Goal: Task Accomplishment & Management: Manage account settings

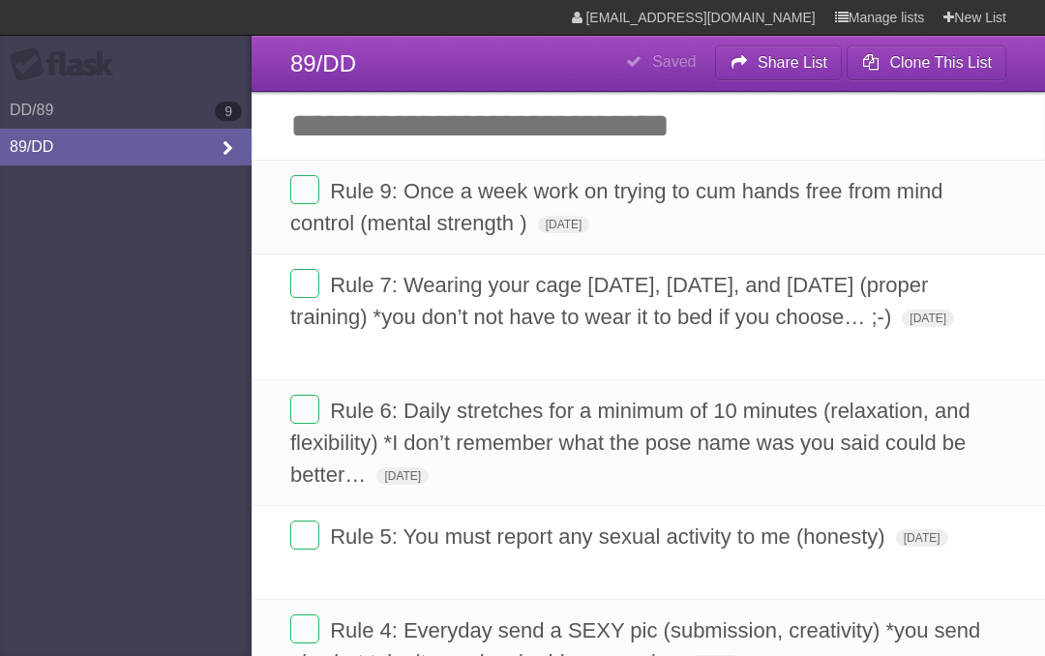
click at [73, 155] on link "89/DD" at bounding box center [126, 147] width 252 height 37
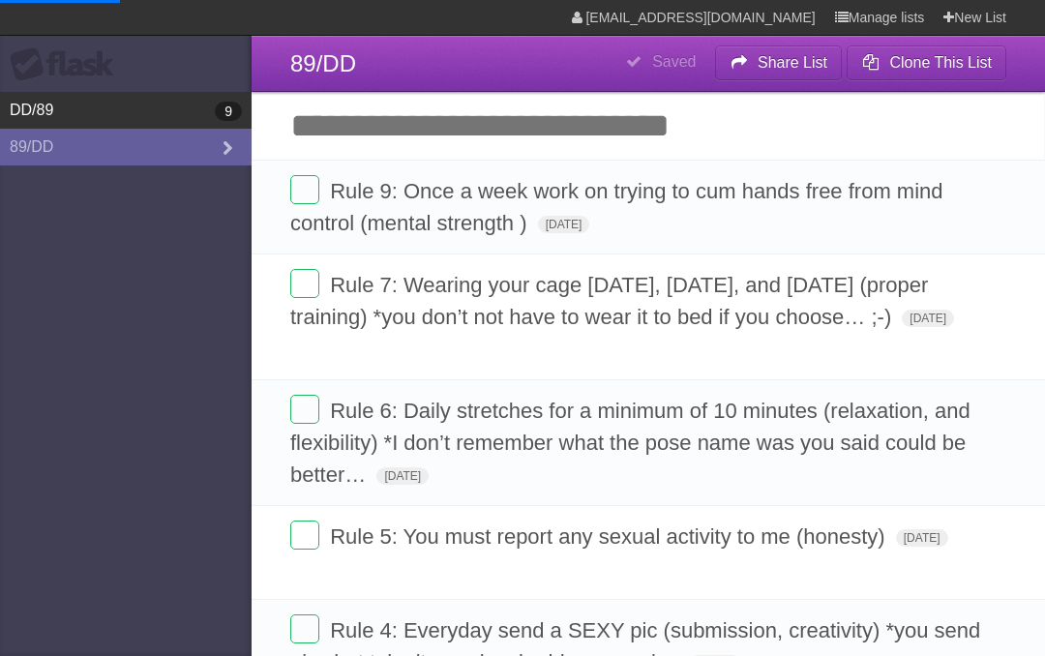
click at [125, 119] on link "DD/89 9" at bounding box center [126, 110] width 252 height 37
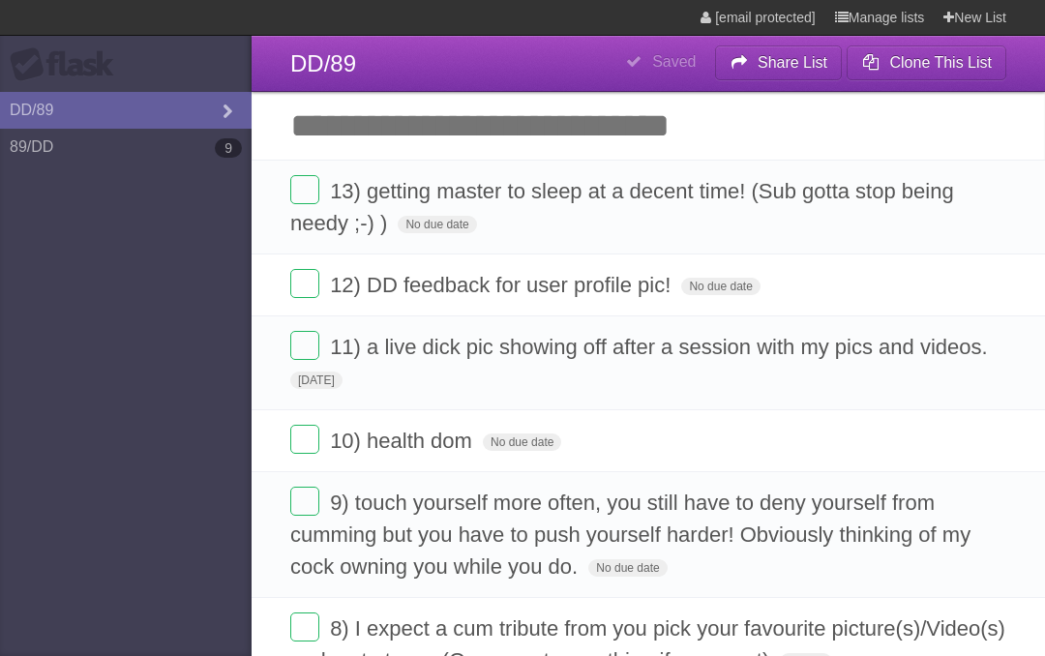
type span "[DATE]"
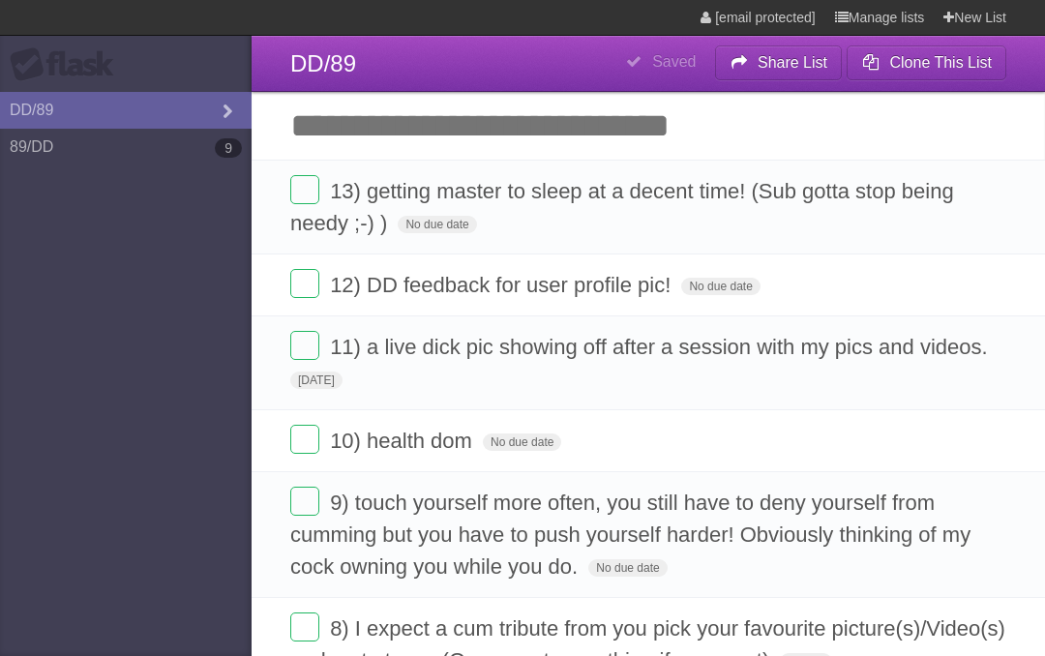
type span "[DATE]"
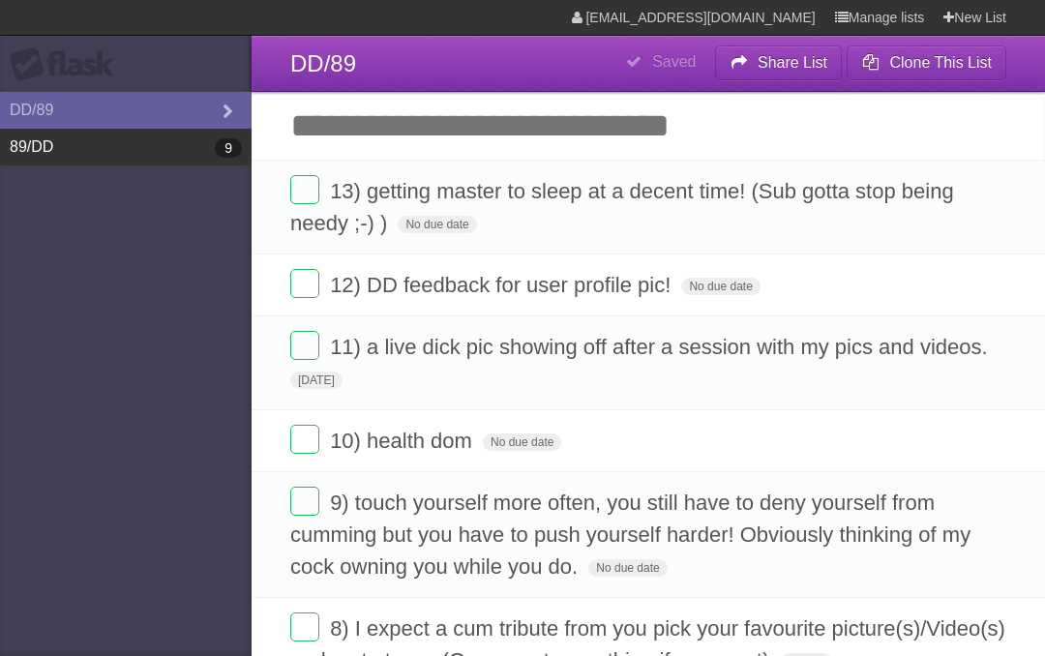
click at [140, 141] on link "89/DD 9" at bounding box center [126, 147] width 252 height 37
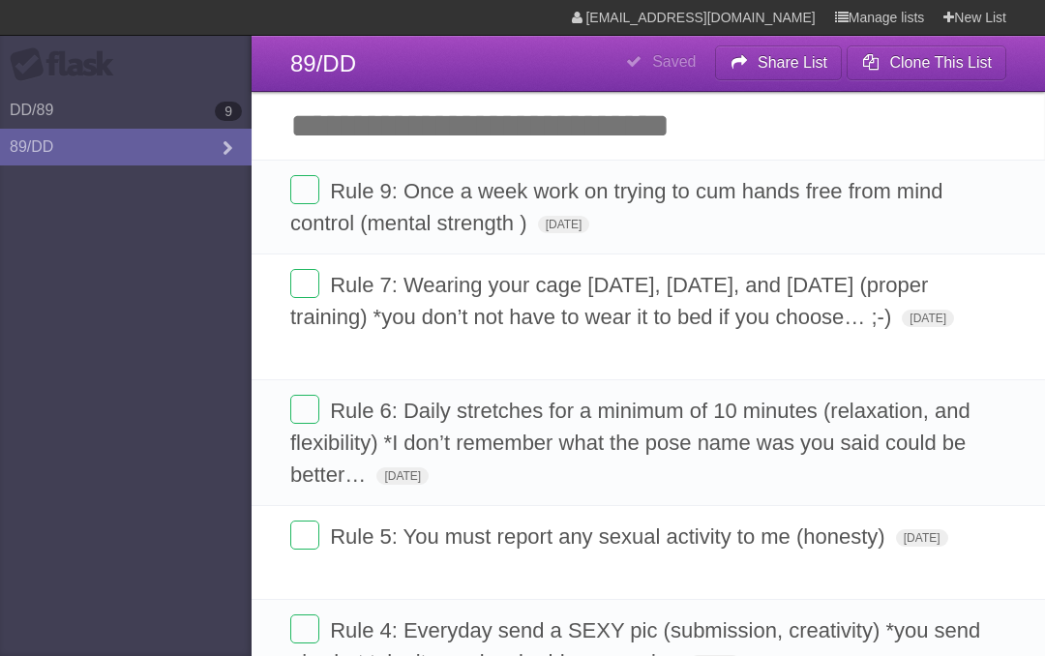
type span "[DATE]"
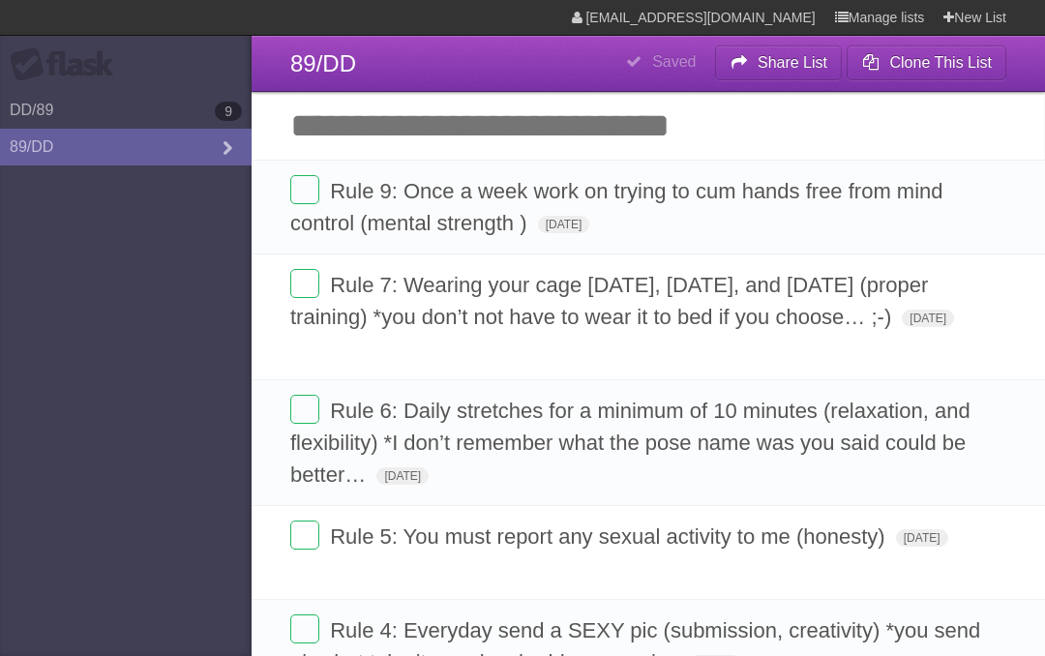
type span "[DATE]"
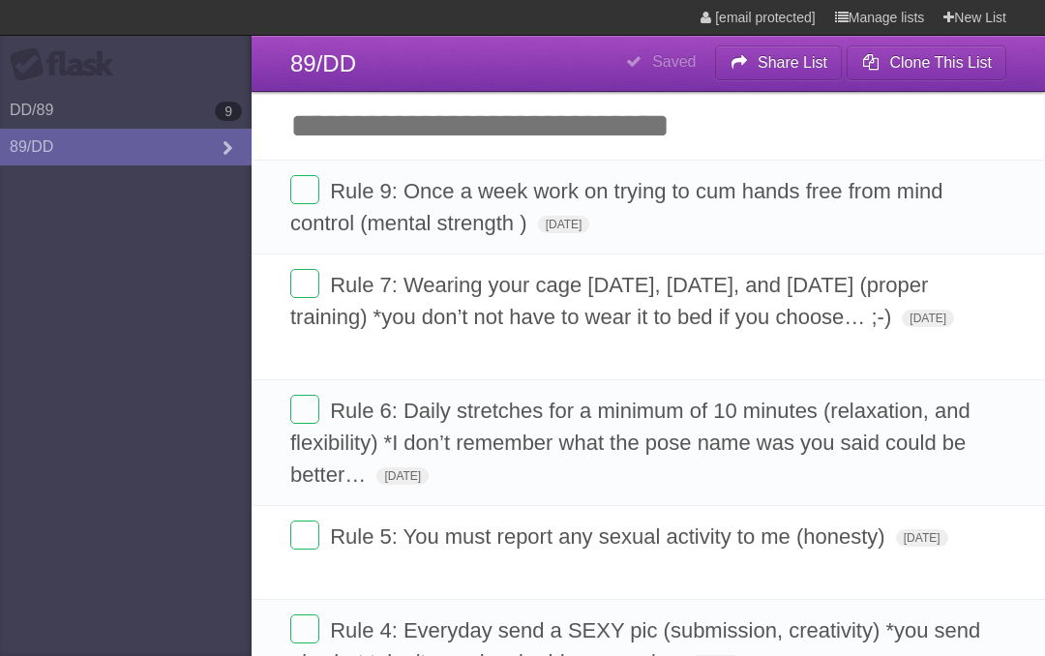
type span "[DATE]"
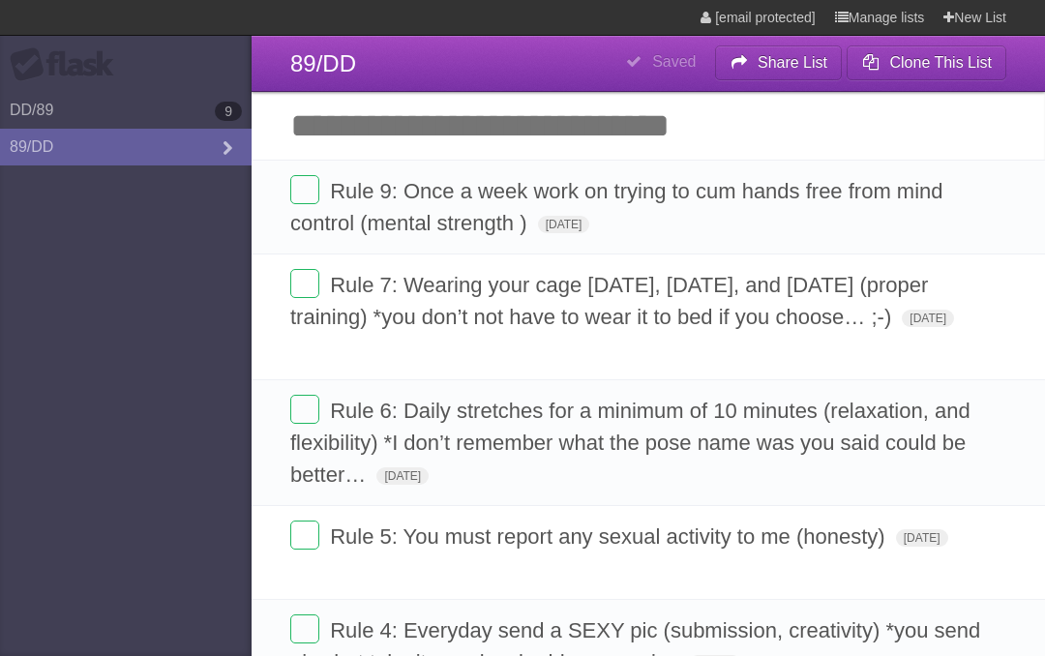
type span "[DATE]"
